Goal: Task Accomplishment & Management: Manage account settings

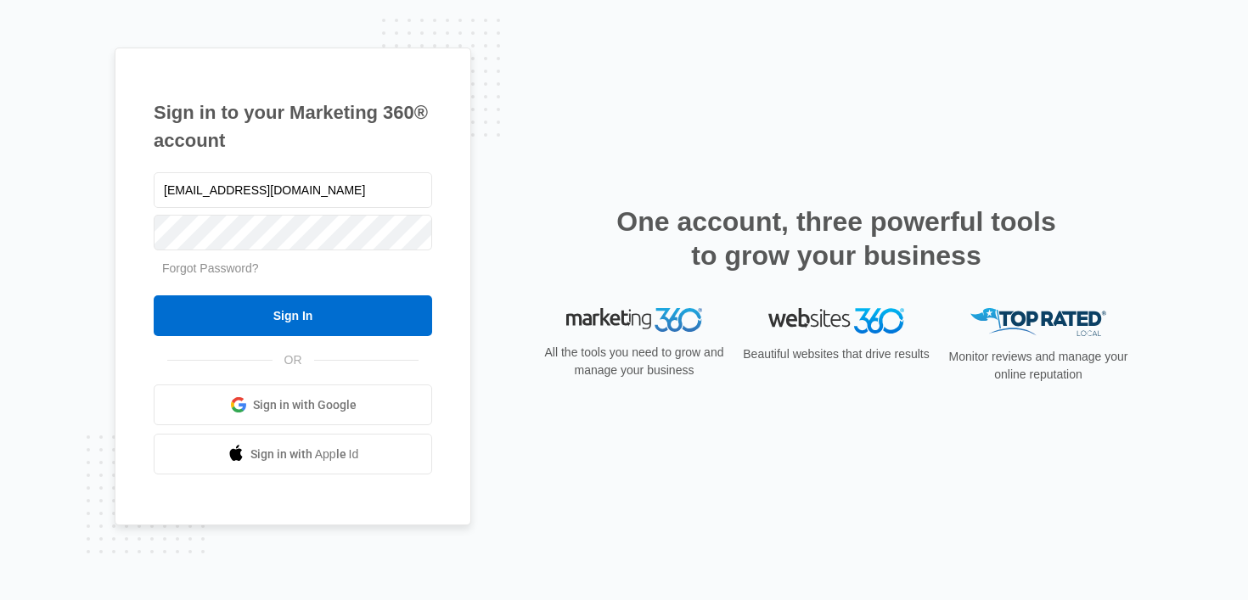
type input "[EMAIL_ADDRESS][DOMAIN_NAME]"
click at [154, 296] on input "Sign In" at bounding box center [293, 316] width 279 height 41
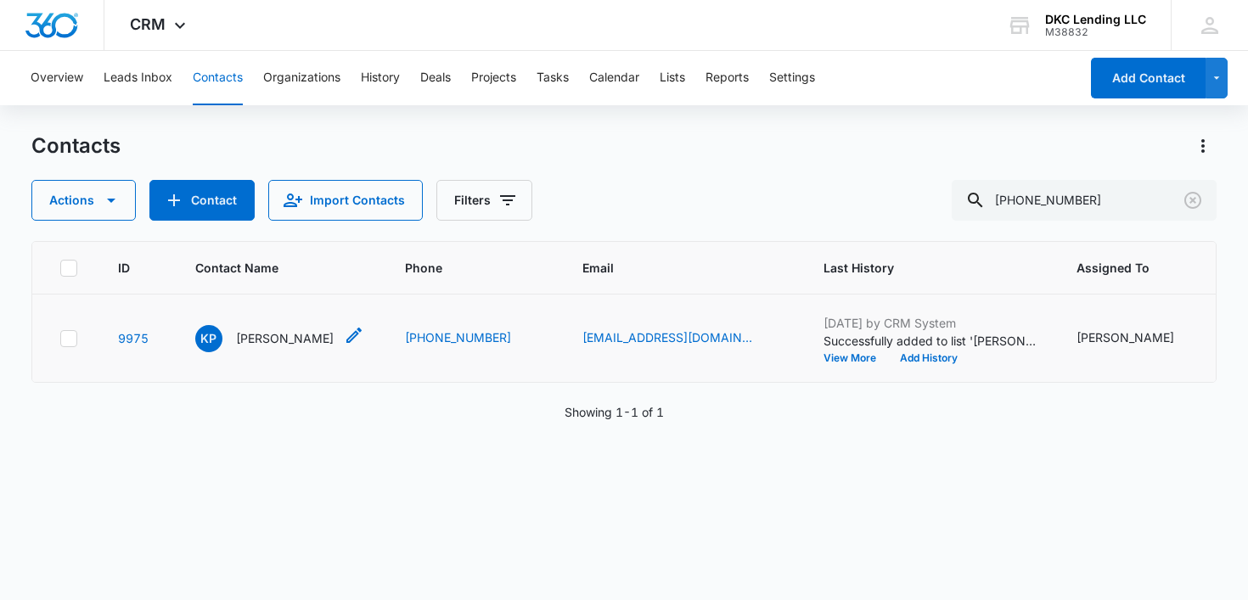
drag, startPoint x: 341, startPoint y: 375, endPoint x: 239, endPoint y: 379, distance: 101.1
click at [239, 352] on div "KP [PERSON_NAME]" at bounding box center [279, 338] width 169 height 27
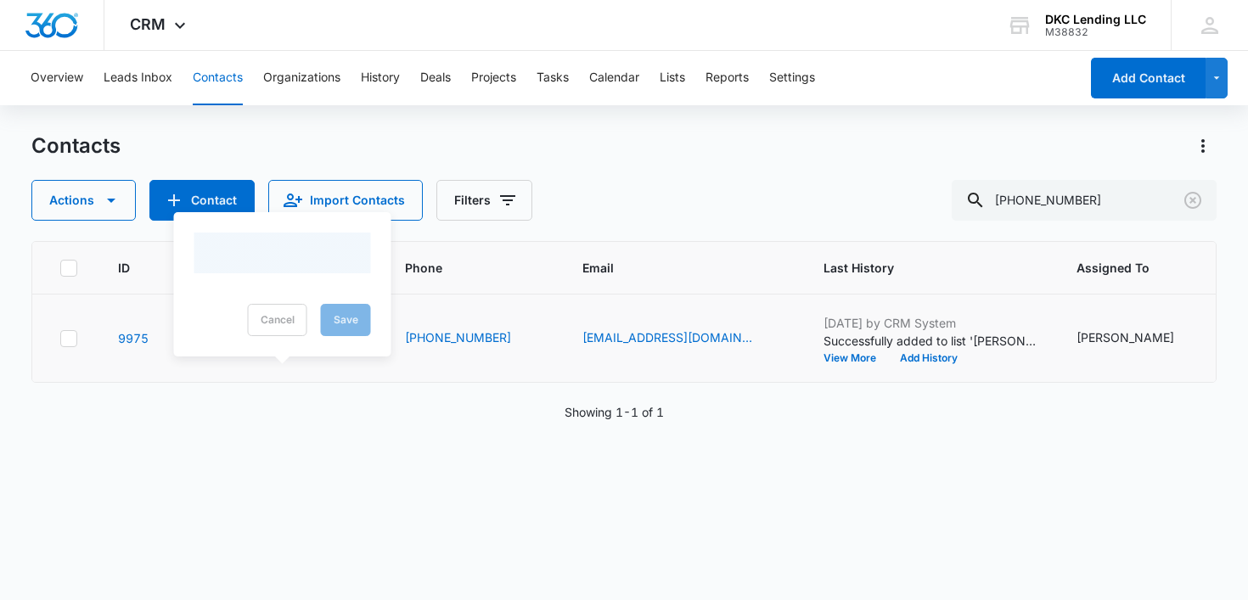
copy p "[PERSON_NAME]"
